Goal: Entertainment & Leisure: Consume media (video, audio)

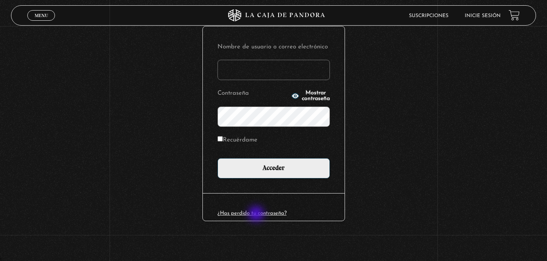
scroll to position [96, 0]
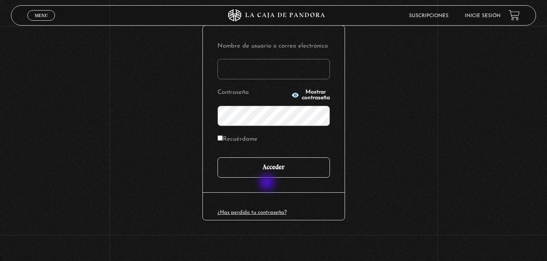
type input "[EMAIL_ADDRESS][DOMAIN_NAME]"
click at [271, 174] on input "Acceder" at bounding box center [273, 168] width 112 height 20
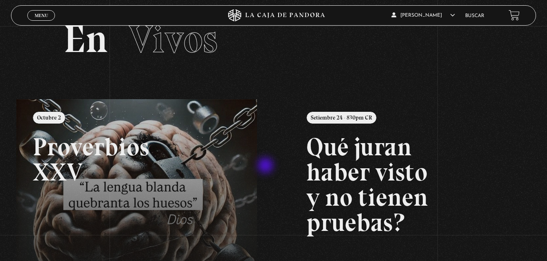
scroll to position [41, 0]
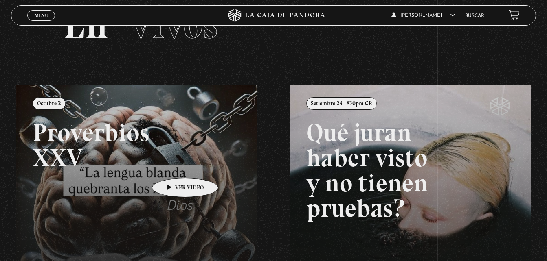
click at [172, 166] on link at bounding box center [289, 215] width 547 height 261
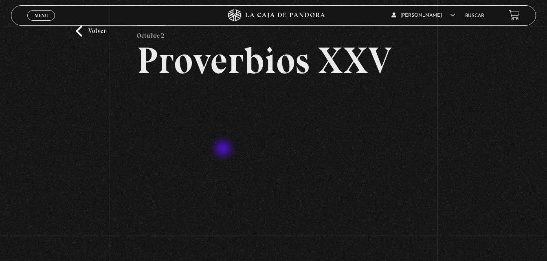
scroll to position [41, 0]
